Goal: Information Seeking & Learning: Learn about a topic

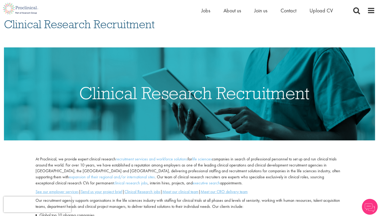
scroll to position [43, 0]
click at [313, 10] on span "Upload CV" at bounding box center [321, 10] width 23 height 7
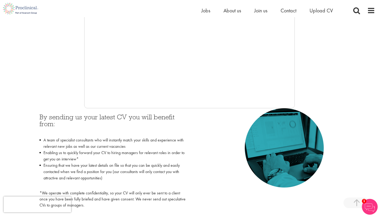
scroll to position [159, 0]
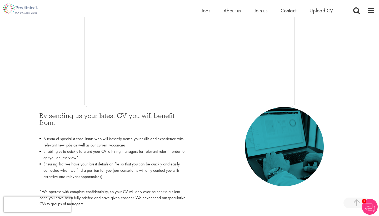
click at [38, 83] on div at bounding box center [189, 28] width 371 height 158
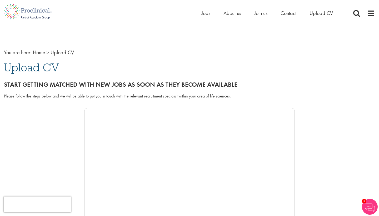
scroll to position [0, 0]
click at [291, 13] on span "Contact" at bounding box center [289, 13] width 16 height 7
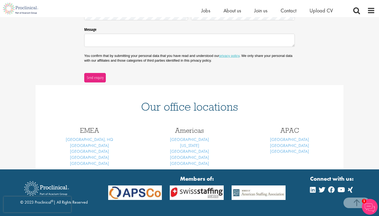
scroll to position [149, 0]
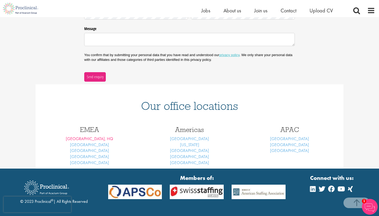
click at [91, 138] on link "London, HQ" at bounding box center [89, 139] width 47 height 6
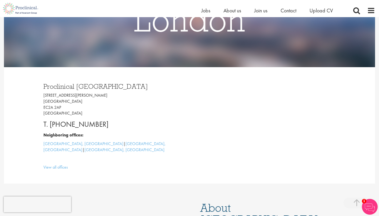
scroll to position [80, 0]
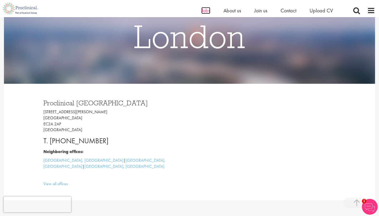
click at [206, 13] on span "Jobs" at bounding box center [205, 10] width 9 height 7
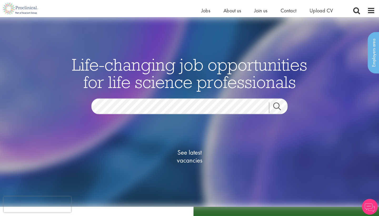
scroll to position [26, 0]
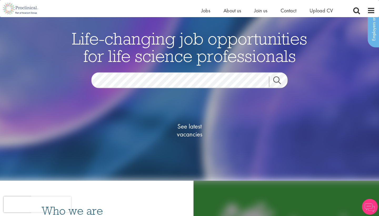
click at [185, 143] on link "See latest vacancies" at bounding box center [189, 130] width 53 height 58
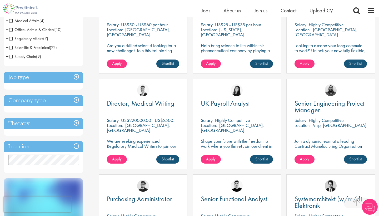
scroll to position [136, 0]
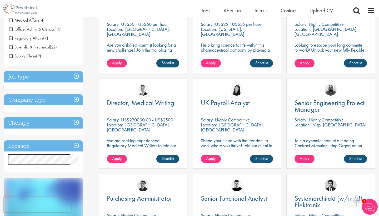
click at [51, 145] on h3 "Location" at bounding box center [43, 145] width 79 height 11
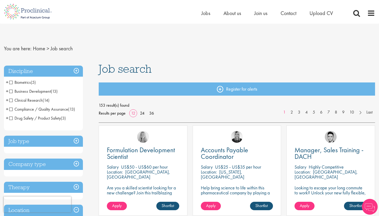
click at [42, 177] on li "Regulatory Affairs (7) - + Senior/Director & VP (3) Consultant / Specialist (1)…" at bounding box center [43, 180] width 79 height 9
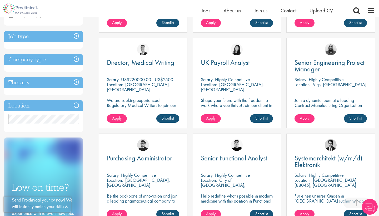
scroll to position [178, 0]
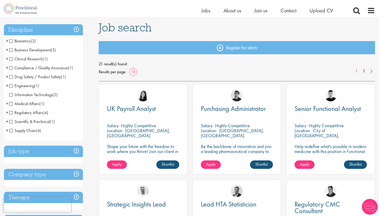
scroll to position [36, 0]
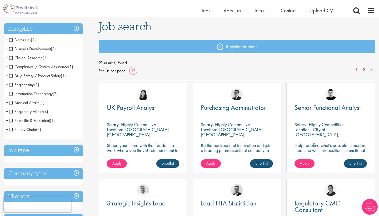
click at [12, 57] on span "Clinical Research" at bounding box center [25, 58] width 33 height 6
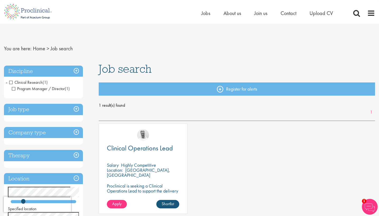
click at [14, 88] on span "Program Manager / Director" at bounding box center [38, 89] width 53 height 6
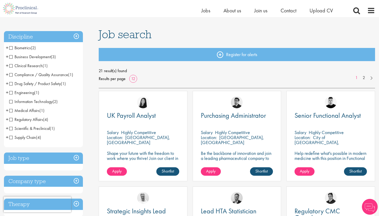
scroll to position [29, 0]
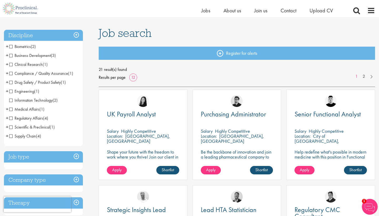
click at [9, 127] on span "Scientific & Preclinical" at bounding box center [29, 127] width 41 height 6
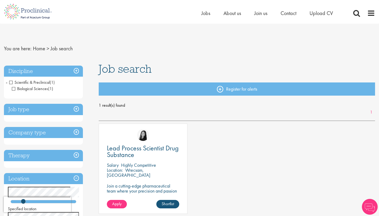
click at [11, 81] on span "Scientific & Preclinical" at bounding box center [29, 83] width 41 height 6
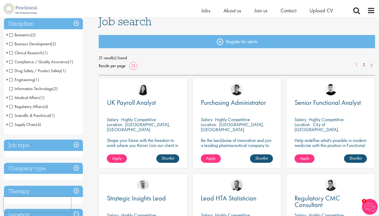
scroll to position [40, 0]
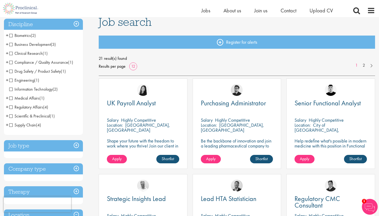
click at [10, 70] on span "Drug Safety / Product Safety" at bounding box center [35, 71] width 52 height 6
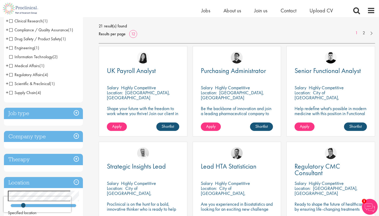
scroll to position [73, 0]
